Goal: Task Accomplishment & Management: Complete application form

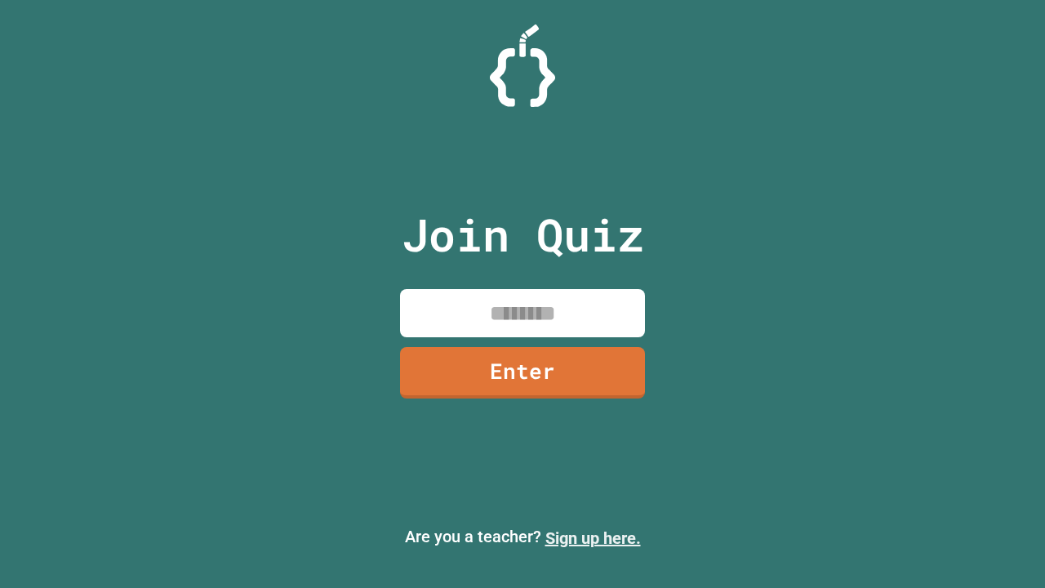
click at [593, 538] on link "Sign up here." at bounding box center [593, 538] width 96 height 20
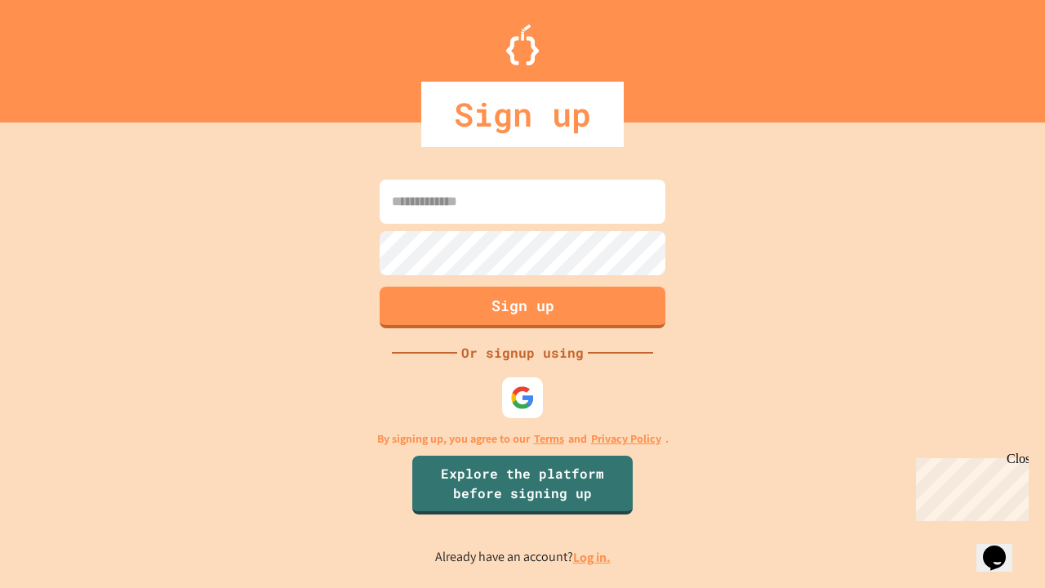
click at [593, 557] on link "Log in." at bounding box center [592, 557] width 38 height 17
